Goal: Transaction & Acquisition: Purchase product/service

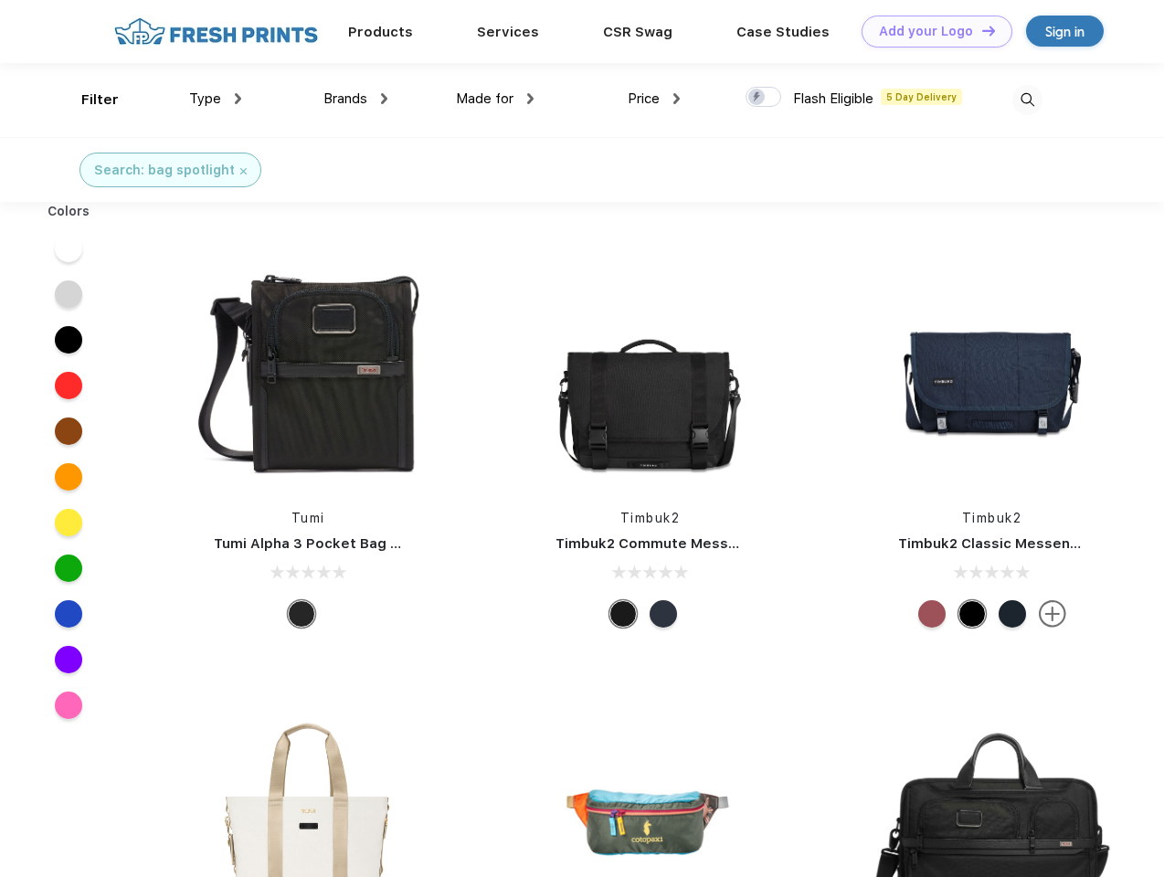
scroll to position [1, 0]
click at [930, 31] on link "Add your Logo Design Tool" at bounding box center [936, 32] width 151 height 32
click at [0, 0] on div "Design Tool" at bounding box center [0, 0] width 0 height 0
click at [980, 30] on link "Add your Logo Design Tool" at bounding box center [936, 32] width 151 height 32
click at [88, 100] on div "Filter" at bounding box center [99, 100] width 37 height 21
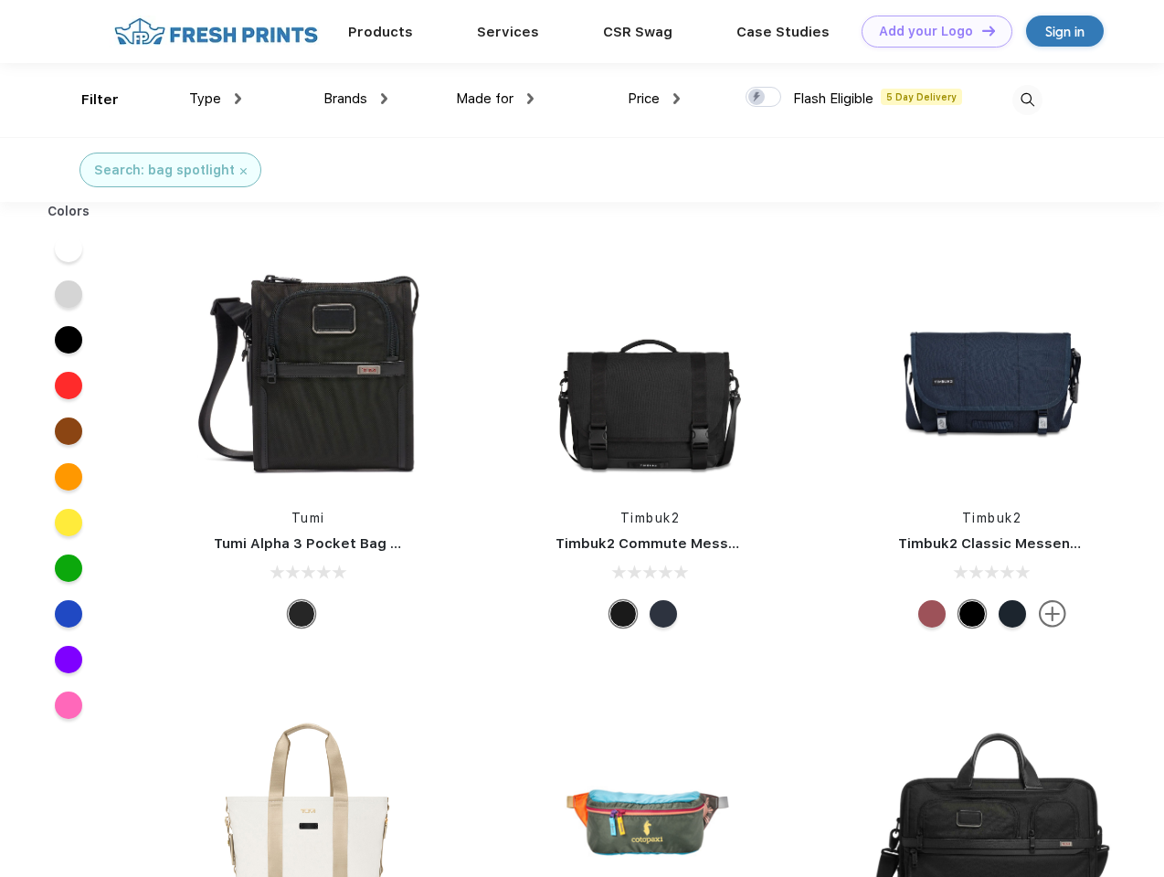
click at [216, 99] on span "Type" at bounding box center [205, 98] width 32 height 16
click at [355, 99] on span "Brands" at bounding box center [345, 98] width 44 height 16
click at [495, 99] on span "Made for" at bounding box center [485, 98] width 58 height 16
click at [654, 99] on span "Price" at bounding box center [643, 98] width 32 height 16
click at [764, 98] on div at bounding box center [763, 97] width 36 height 20
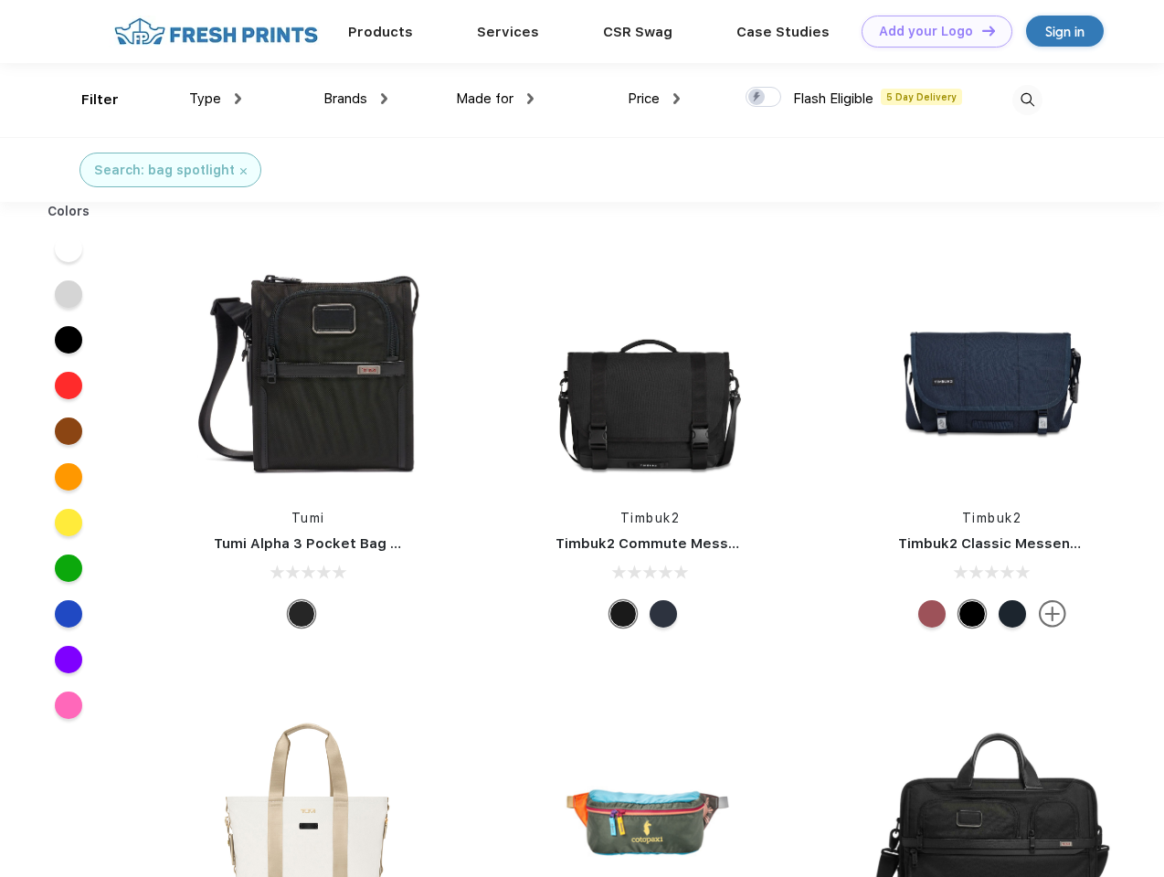
click at [757, 98] on input "checkbox" at bounding box center [751, 92] width 12 height 12
click at [1027, 100] on img at bounding box center [1027, 100] width 30 height 30
